Goal: Task Accomplishment & Management: Use online tool/utility

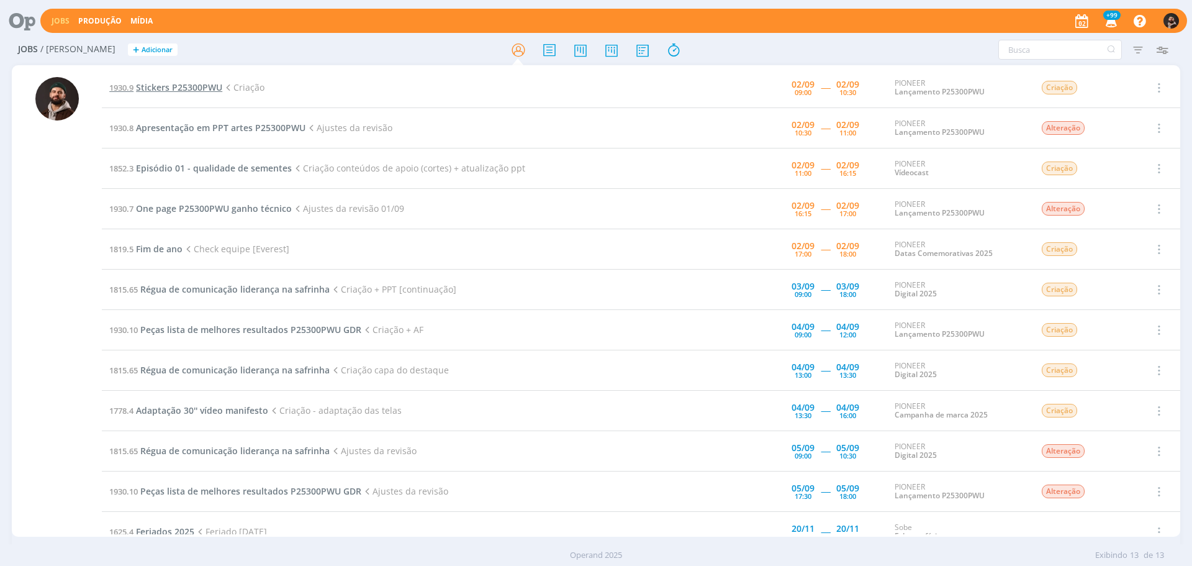
click at [181, 91] on span "Stickers P25300PWU" at bounding box center [179, 87] width 86 height 12
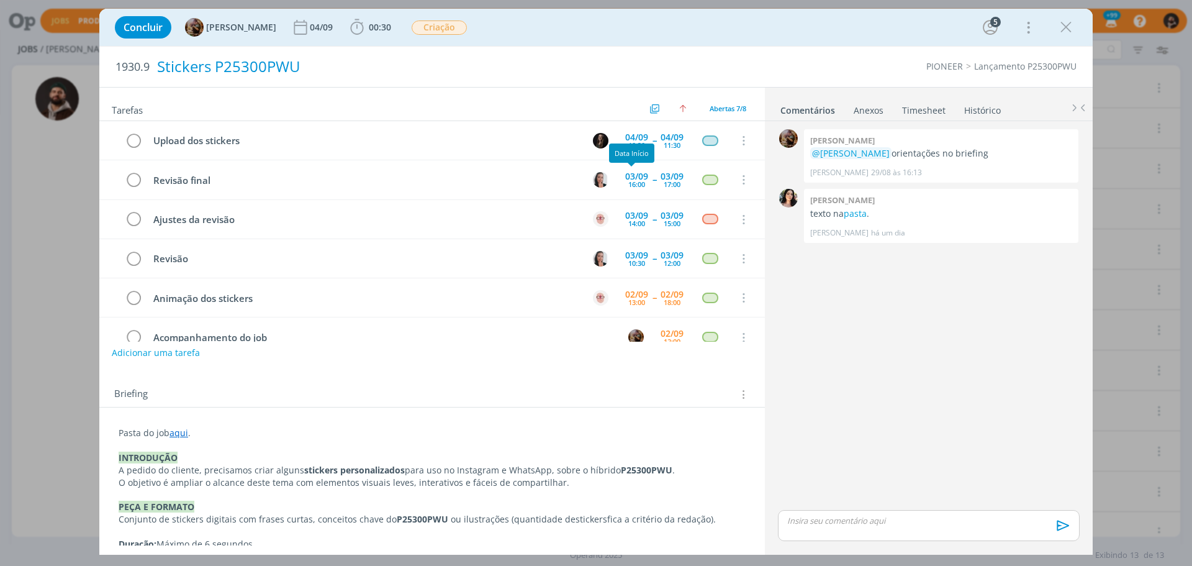
scroll to position [65, 0]
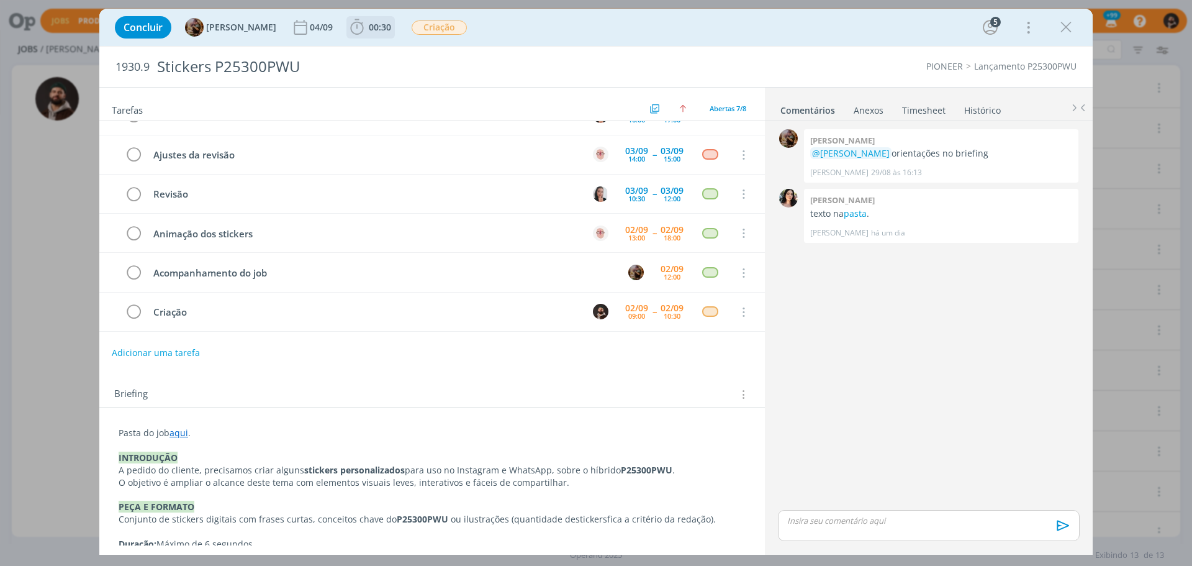
click at [385, 30] on span "00:30" at bounding box center [380, 27] width 22 height 12
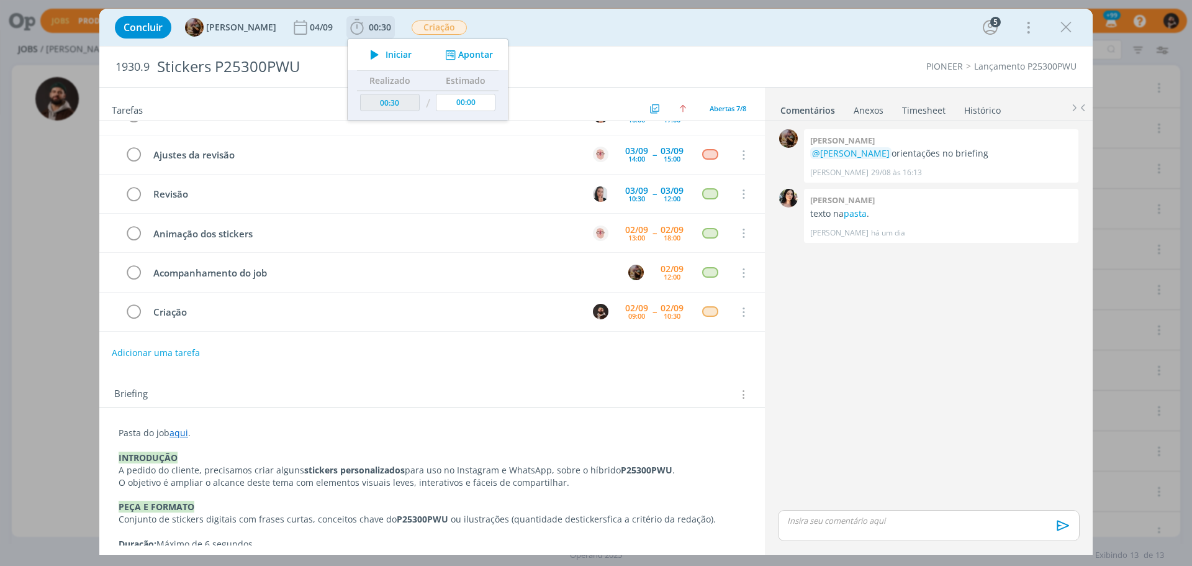
click at [400, 52] on span "Iniciar" at bounding box center [399, 54] width 26 height 9
click at [856, 213] on link "pasta" at bounding box center [855, 213] width 23 height 12
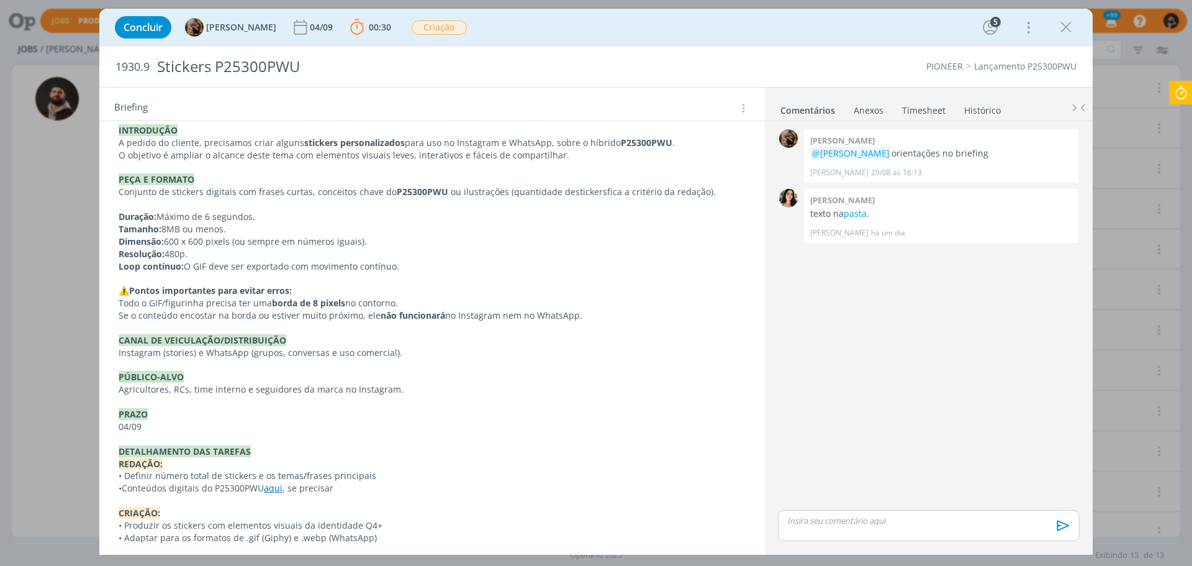
scroll to position [335, 0]
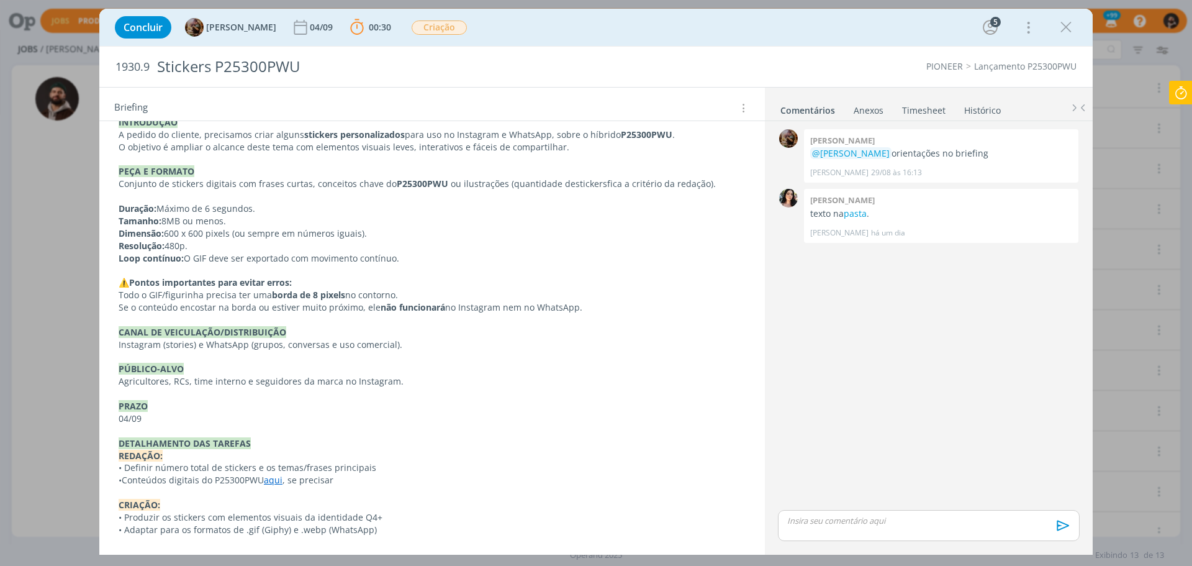
drag, startPoint x: 115, startPoint y: 299, endPoint x: 417, endPoint y: 293, distance: 302.5
click at [417, 293] on div "Pasta do job aqui . INTRODUÇÃO A pedido do cliente, precisamos criar alguns sti…" at bounding box center [432, 313] width 646 height 453
click at [417, 293] on p "Todo o GIF/figurinha precisa ter uma borda de 8 pixels no contorno." at bounding box center [432, 295] width 626 height 12
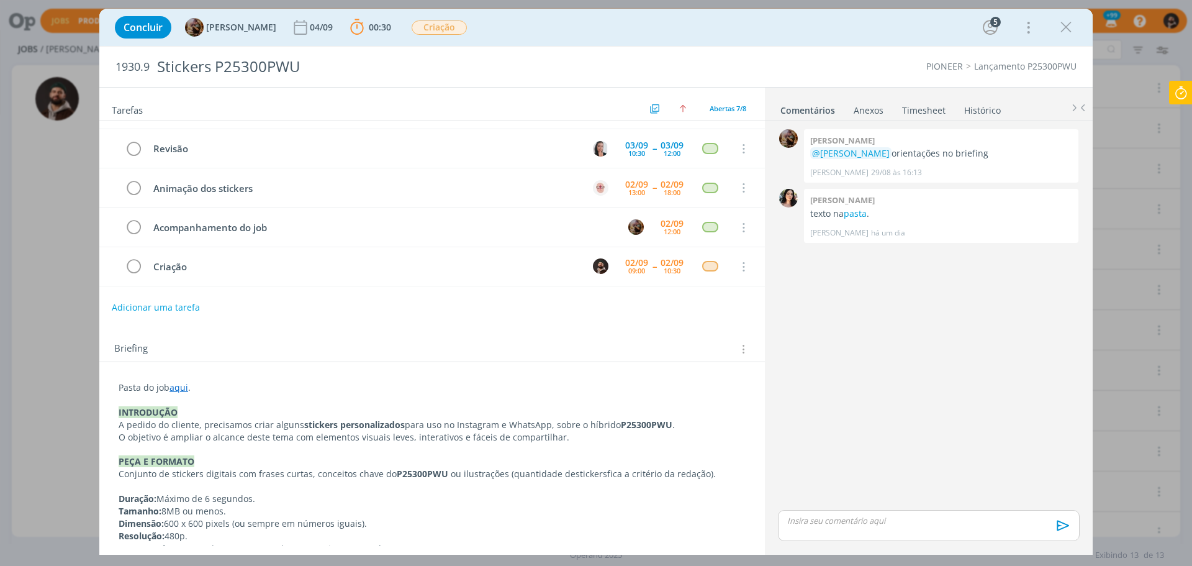
scroll to position [0, 0]
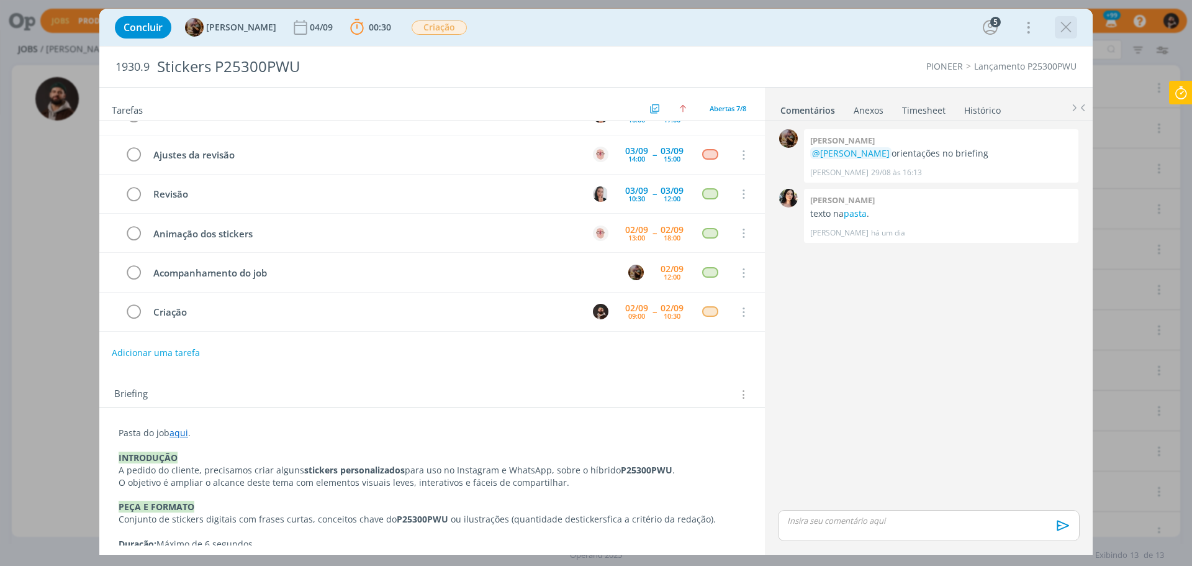
click at [1073, 22] on icon "dialog" at bounding box center [1066, 27] width 19 height 19
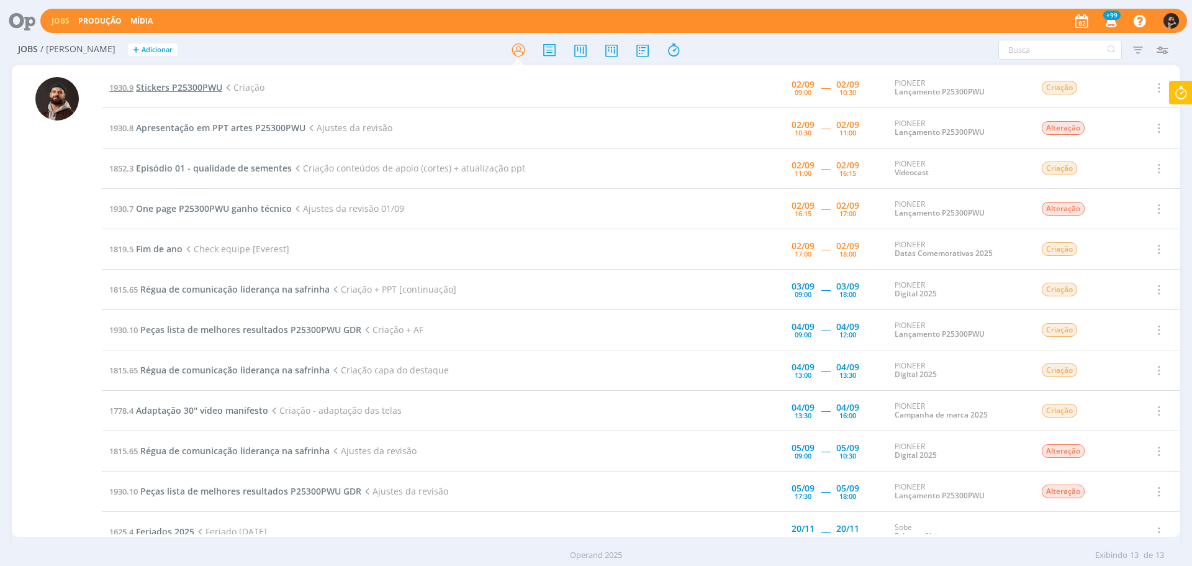
click at [207, 84] on span "Stickers P25300PWU" at bounding box center [179, 87] width 86 height 12
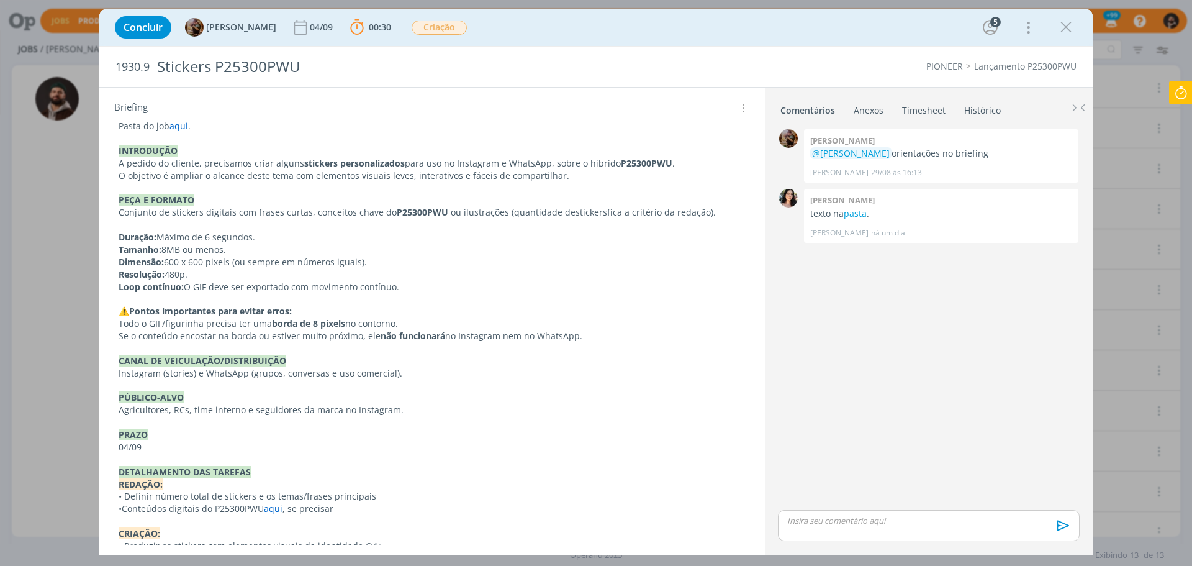
scroll to position [307, 0]
drag, startPoint x: 268, startPoint y: 322, endPoint x: 407, endPoint y: 318, distance: 139.8
click at [407, 318] on p "Todo o GIF/figurinha precisa ter uma borda de 8 pixels no contorno." at bounding box center [432, 323] width 627 height 12
click at [407, 318] on p "Todo o GIF/figurinha precisa ter uma borda de 8 pixels no contorno." at bounding box center [432, 323] width 626 height 12
